Goal: Task Accomplishment & Management: Manage account settings

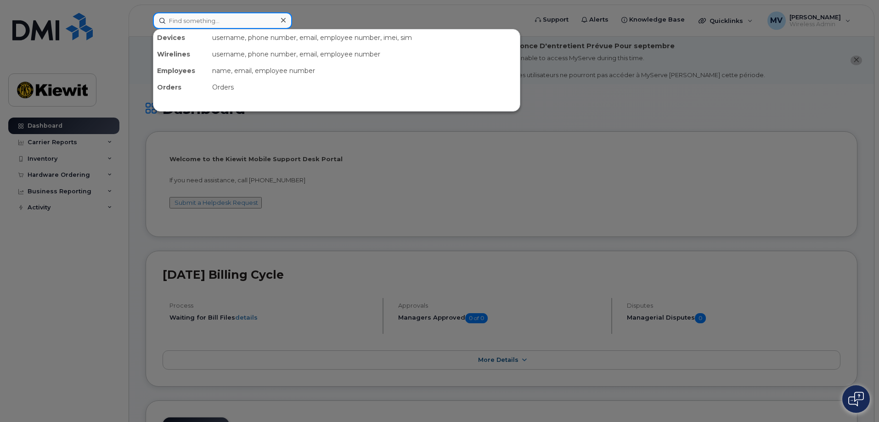
click at [192, 23] on input at bounding box center [222, 20] width 139 height 17
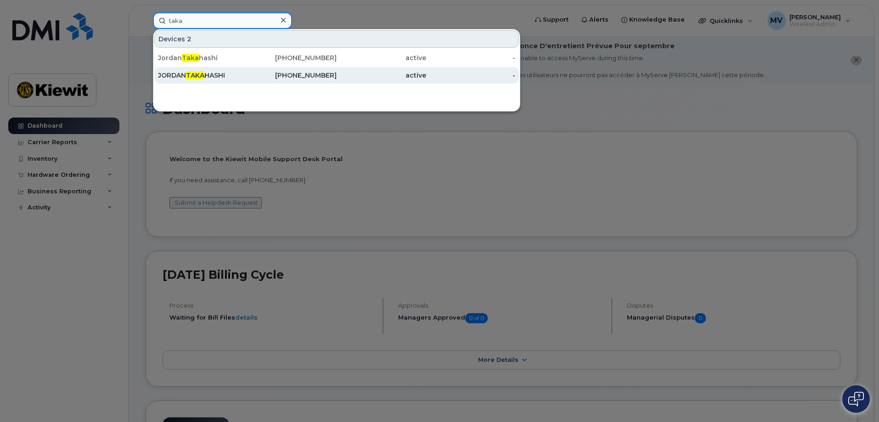
type input "taka"
click at [194, 76] on span "TAKA" at bounding box center [195, 75] width 18 height 8
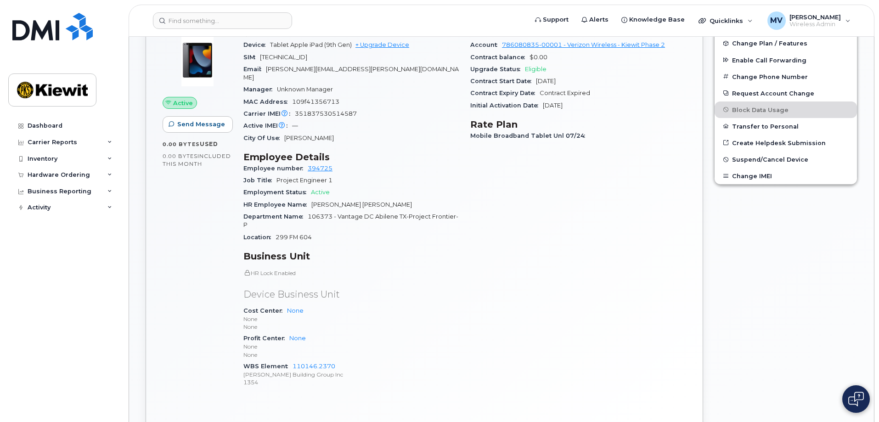
scroll to position [259, 0]
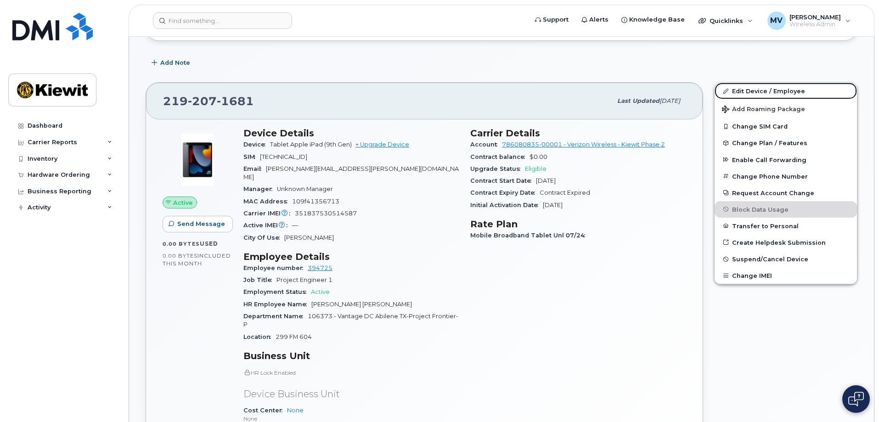
drag, startPoint x: 747, startPoint y: 92, endPoint x: 659, endPoint y: 267, distance: 195.9
click at [747, 92] on link "Edit Device / Employee" at bounding box center [785, 91] width 142 height 17
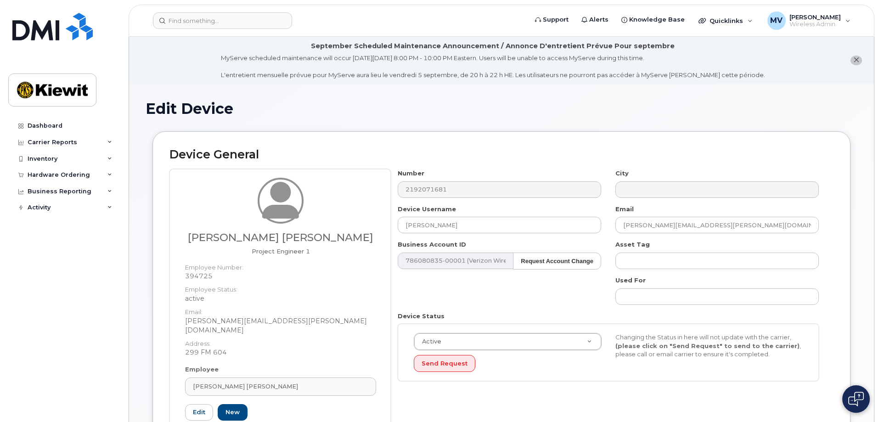
scroll to position [46, 0]
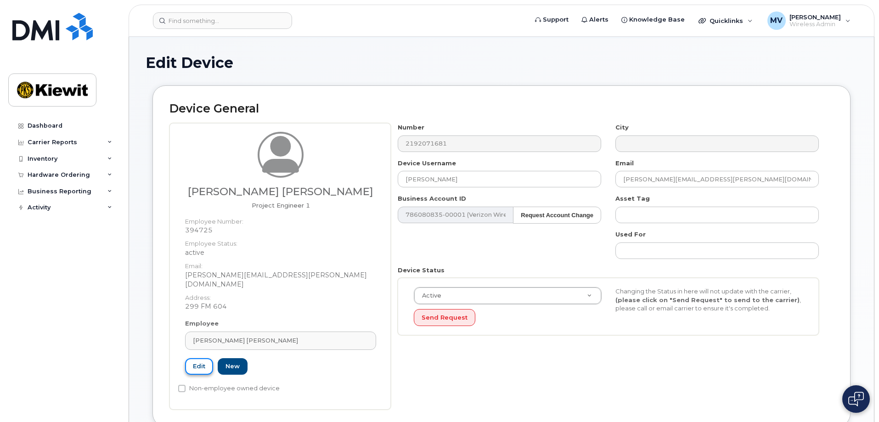
click at [199, 358] on link "Edit" at bounding box center [199, 366] width 28 height 17
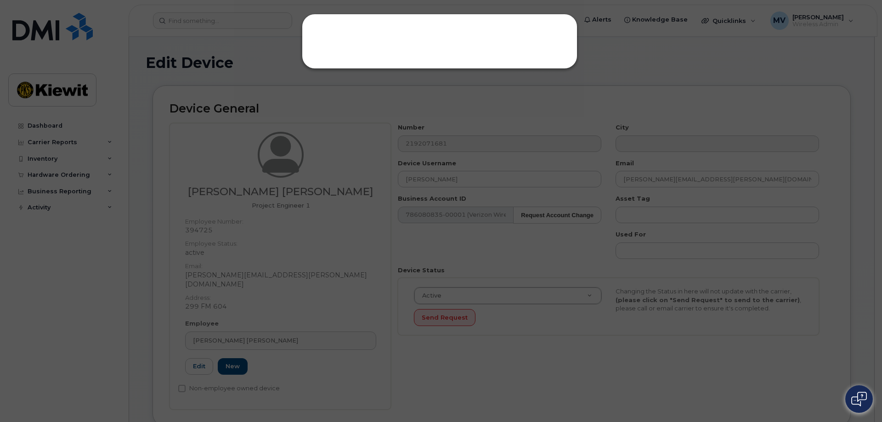
click at [194, 359] on div at bounding box center [441, 211] width 882 height 422
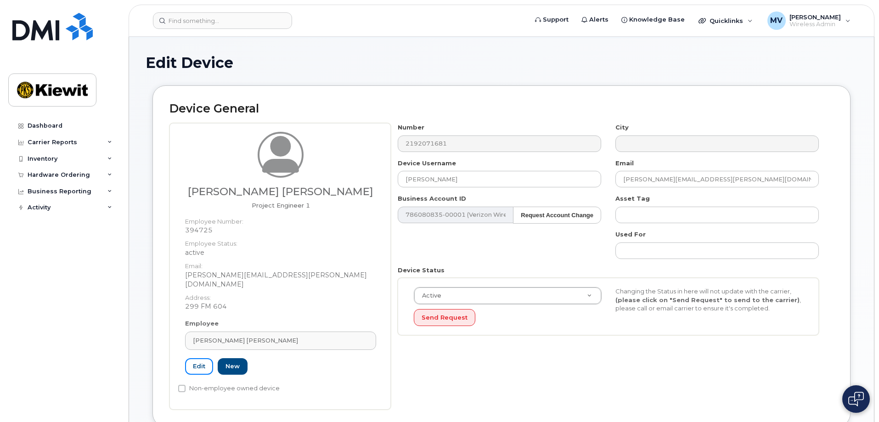
click at [194, 359] on link "Edit" at bounding box center [199, 366] width 28 height 17
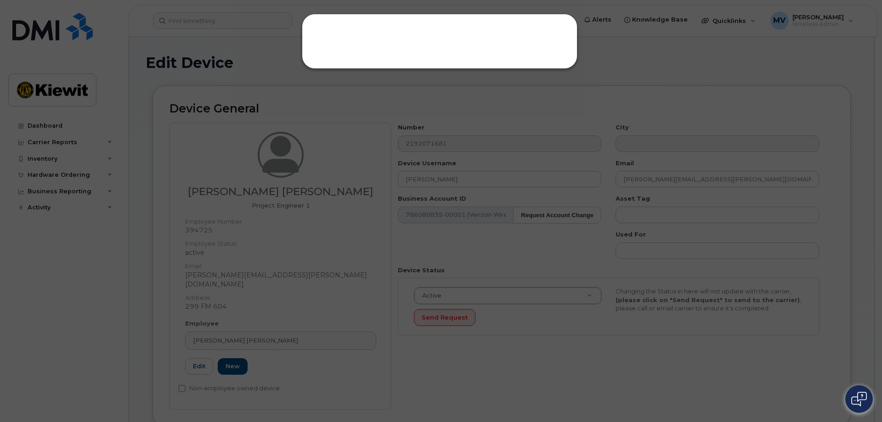
click at [337, 45] on div at bounding box center [439, 41] width 275 height 55
click at [522, 397] on div at bounding box center [441, 211] width 882 height 422
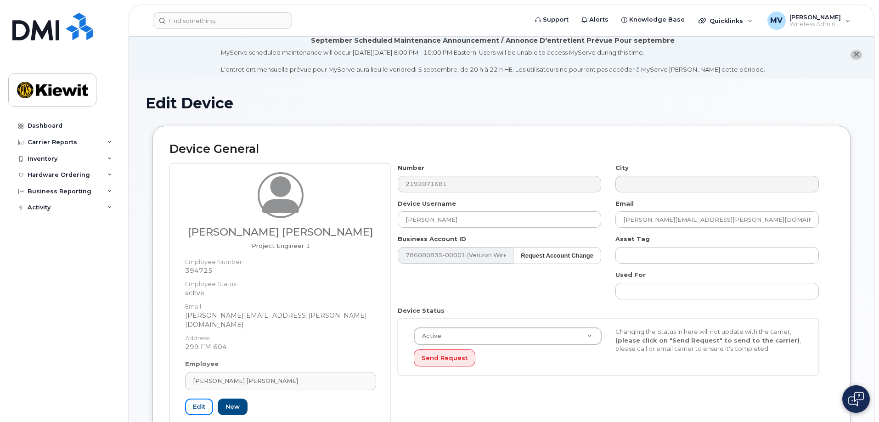
scroll to position [0, 0]
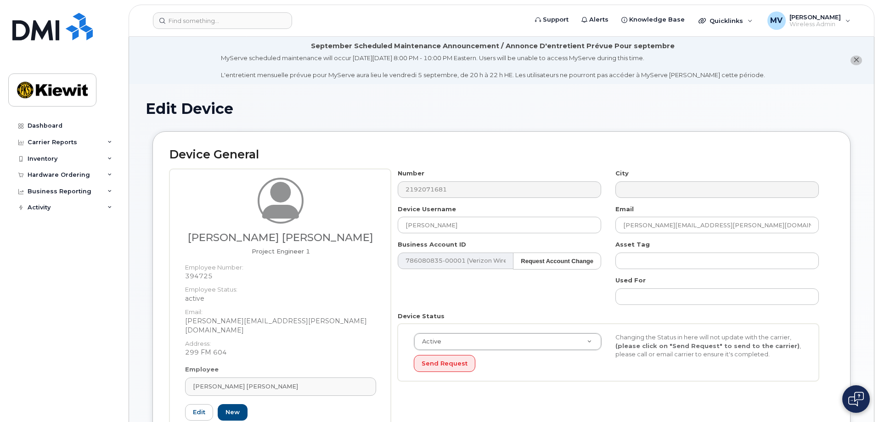
click at [858, 59] on icon "close notification" at bounding box center [856, 60] width 6 height 6
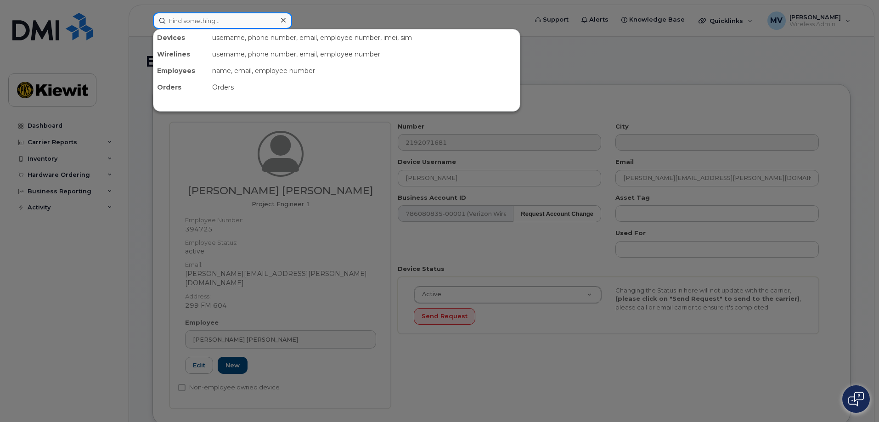
click at [186, 25] on input at bounding box center [222, 20] width 139 height 17
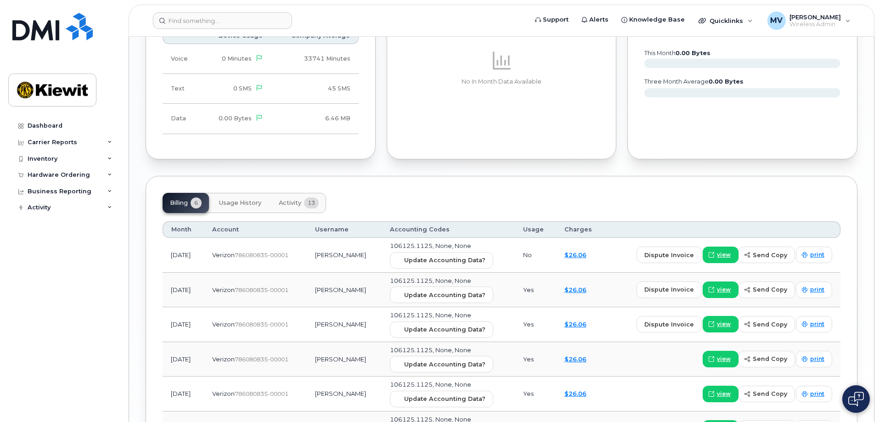
scroll to position [964, 0]
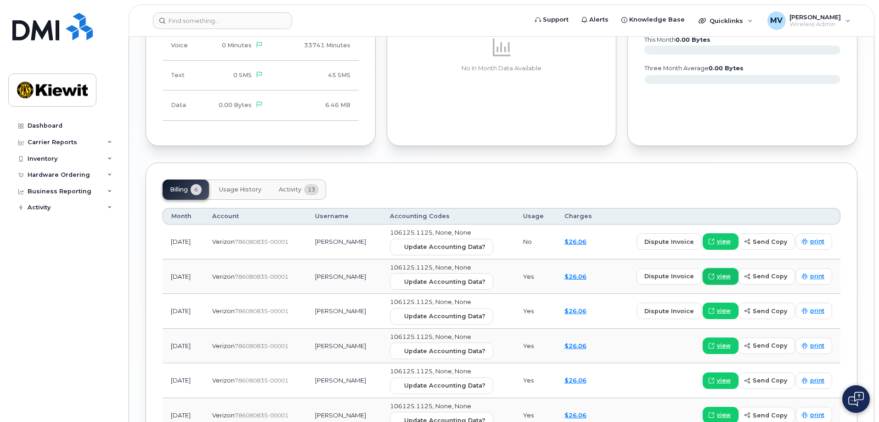
click at [724, 272] on span "view" at bounding box center [724, 276] width 14 height 8
click at [668, 272] on span "dispute invoice" at bounding box center [669, 276] width 50 height 9
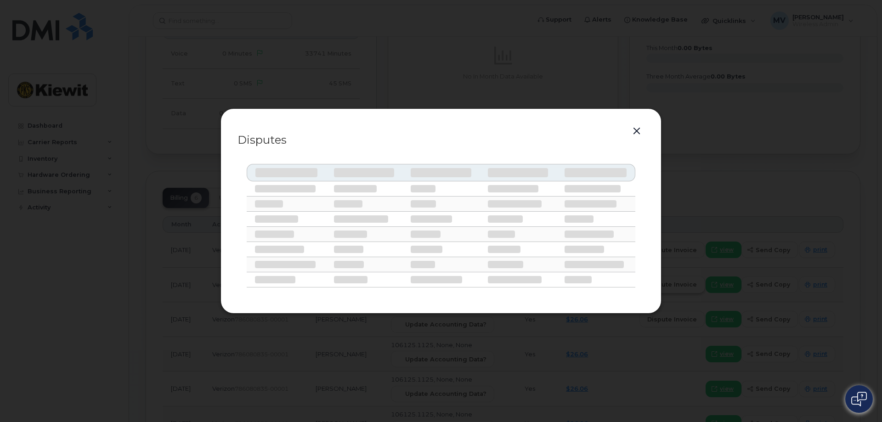
select select
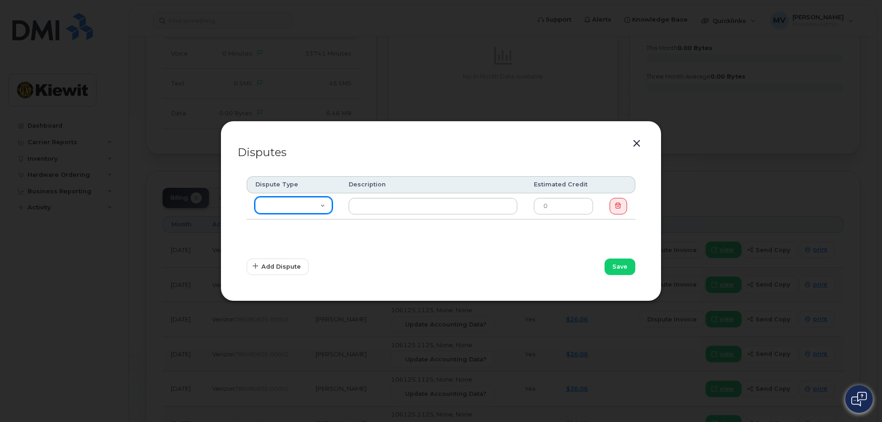
click at [322, 204] on select "Missing Discount Roaming Credit Data Credit Missing Feature Other" at bounding box center [293, 205] width 77 height 17
click at [639, 143] on button "button" at bounding box center [637, 143] width 14 height 13
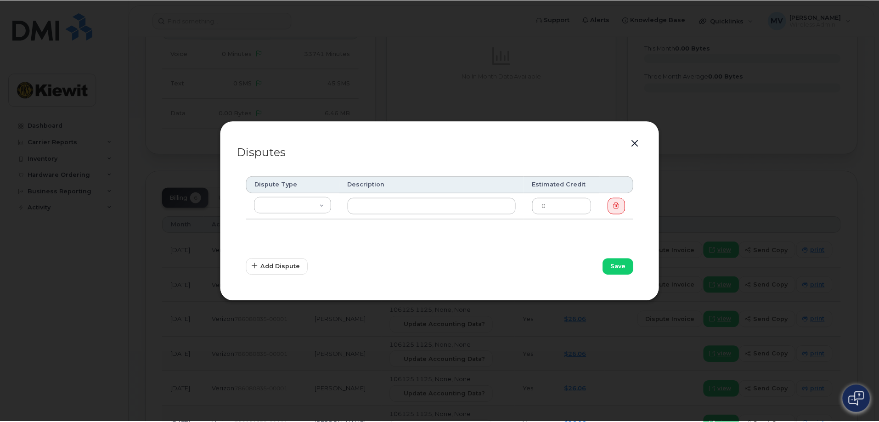
scroll to position [964, 0]
